Goal: Transaction & Acquisition: Book appointment/travel/reservation

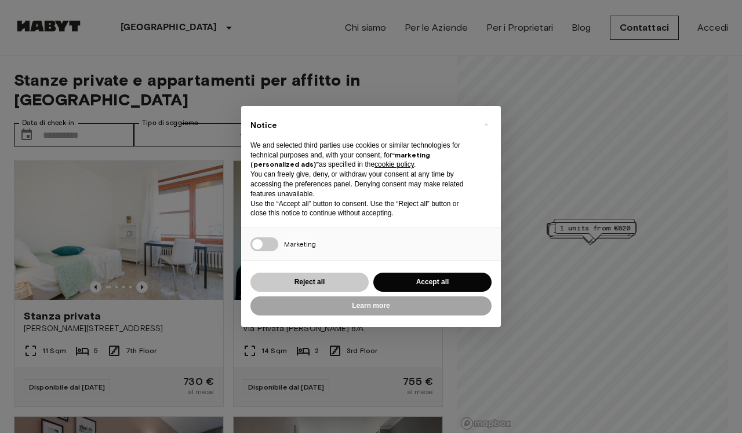
click at [326, 276] on button "Reject all" at bounding box center [309, 282] width 118 height 19
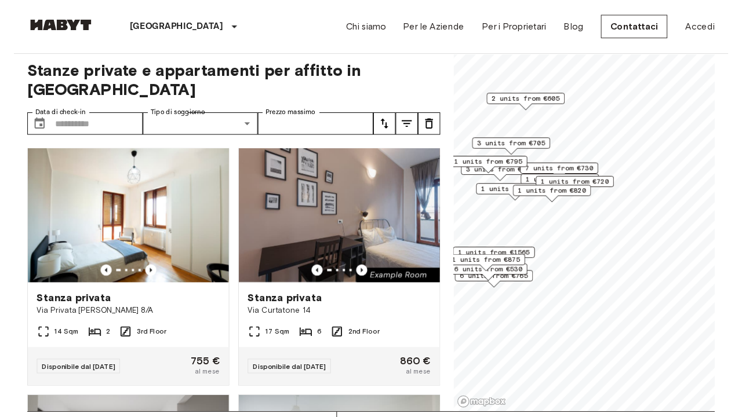
scroll to position [12, 0]
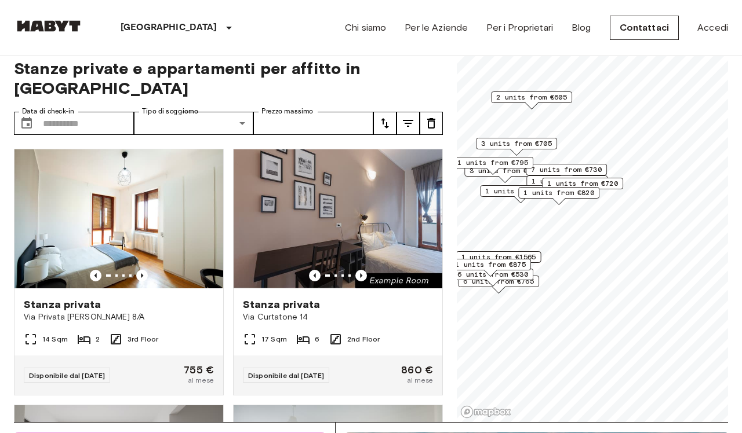
click at [466, 411] on link "Mapbox logo" at bounding box center [485, 412] width 51 height 13
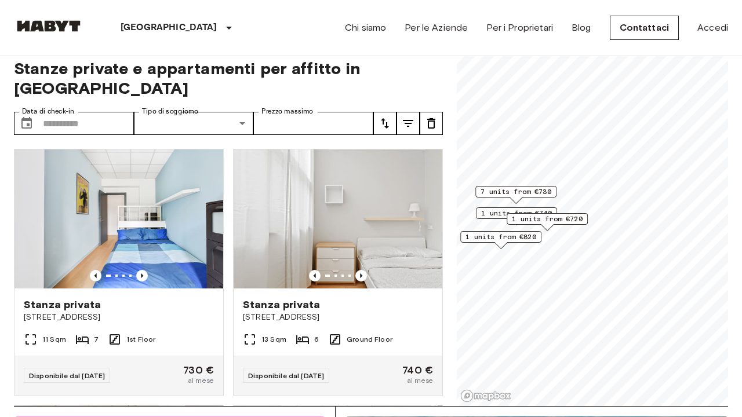
click at [513, 189] on span "7 units from €730" at bounding box center [515, 192] width 71 height 10
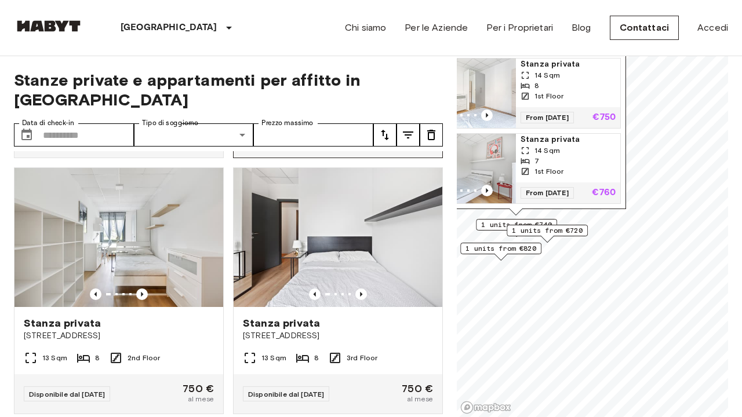
scroll to position [762, 0]
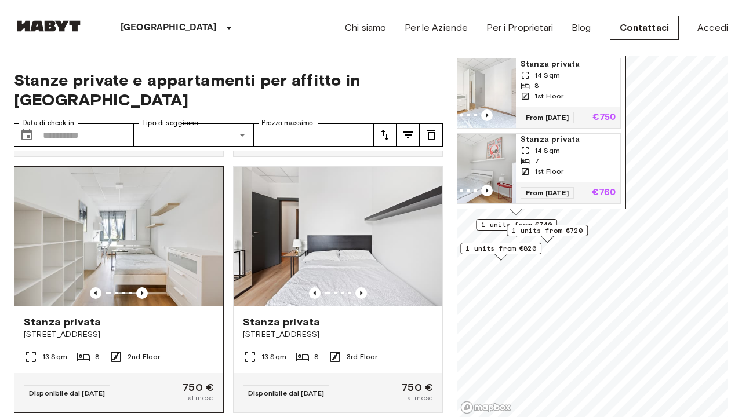
click at [127, 252] on img at bounding box center [118, 236] width 209 height 139
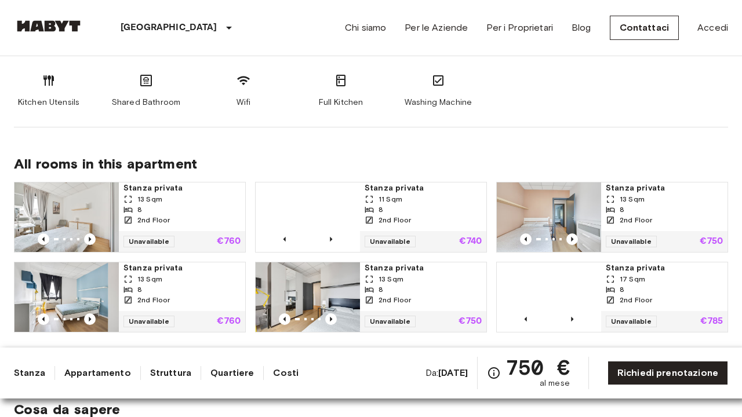
scroll to position [656, 0]
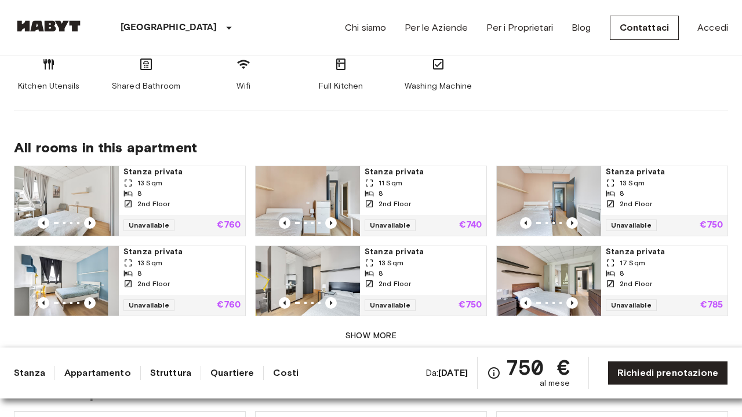
click at [381, 252] on span "Stanza privata" at bounding box center [422, 252] width 117 height 12
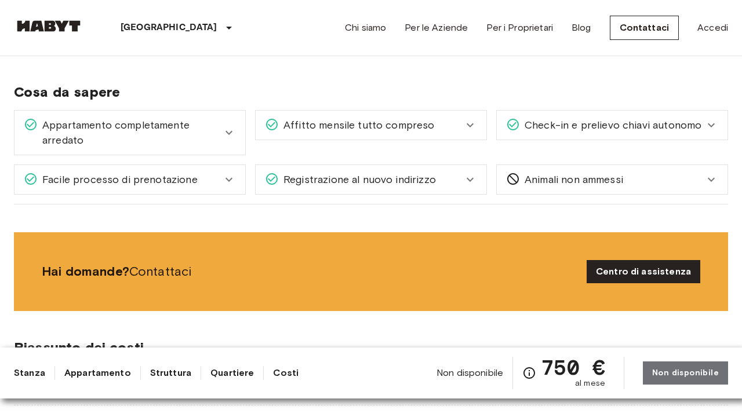
scroll to position [856, 0]
